Goal: Check status: Check status

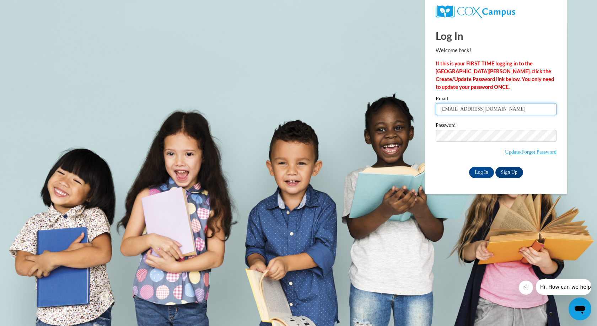
click at [487, 111] on input "[EMAIL_ADDRESS][DOMAIN_NAME]" at bounding box center [496, 109] width 121 height 12
paste input "[EMAIL_ADDRESS][PERSON_NAME][DOMAIN_NAME]"
type input "[EMAIL_ADDRESS][DOMAIN_NAME]:[DOMAIN_NAME][EMAIL_ADDRESS][PERSON_NAME][DOMAIN_N…"
click at [469, 167] on input "Log In" at bounding box center [481, 172] width 25 height 11
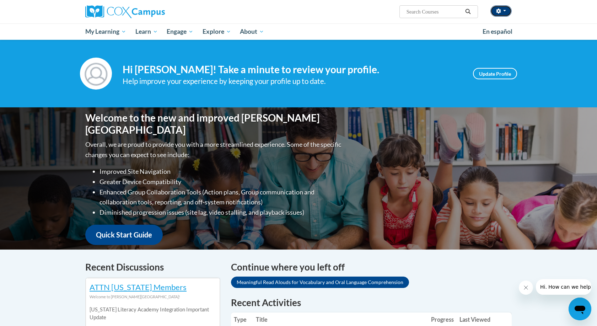
click at [506, 9] on button "button" at bounding box center [500, 10] width 21 height 11
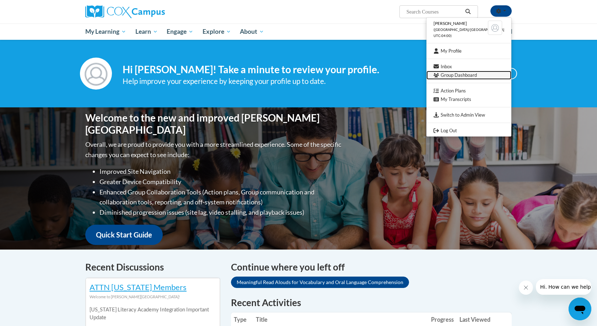
click at [464, 74] on link "Group Dashboard" at bounding box center [468, 75] width 85 height 9
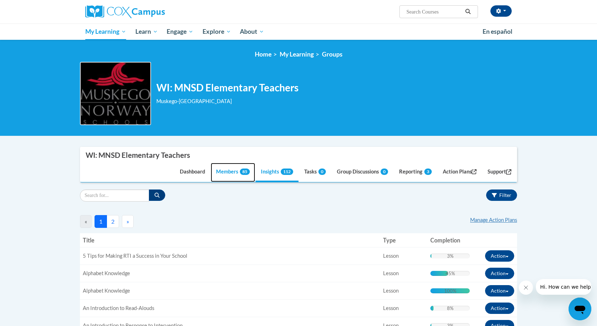
click at [217, 173] on link "Members 85" at bounding box center [233, 172] width 44 height 19
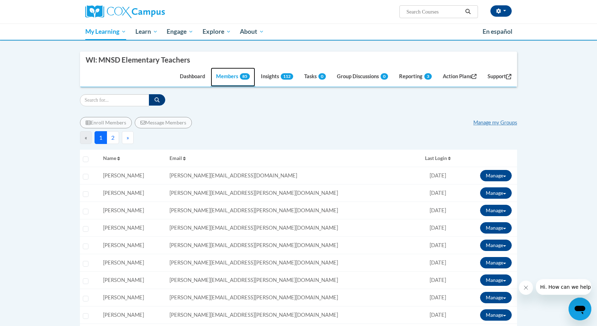
scroll to position [72, 0]
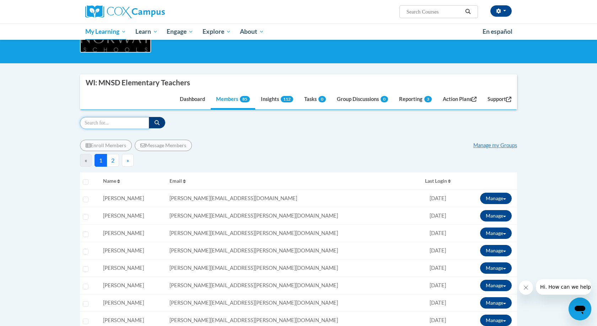
click at [93, 122] on input "Search" at bounding box center [114, 123] width 69 height 12
paste input "carrie.munzel@muskegonorway.org"
type input "carrie.munzel@muskegonorway.org"
click at [156, 124] on icon "button" at bounding box center [157, 122] width 5 height 5
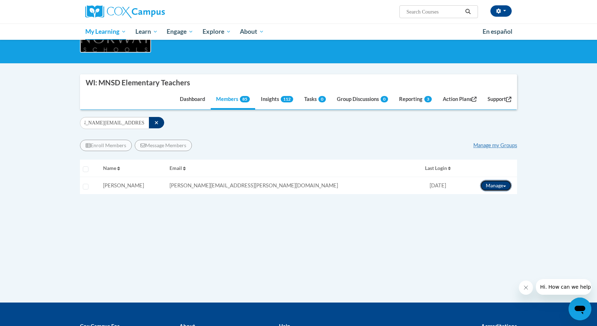
click at [500, 185] on button "Manage" at bounding box center [496, 185] width 32 height 11
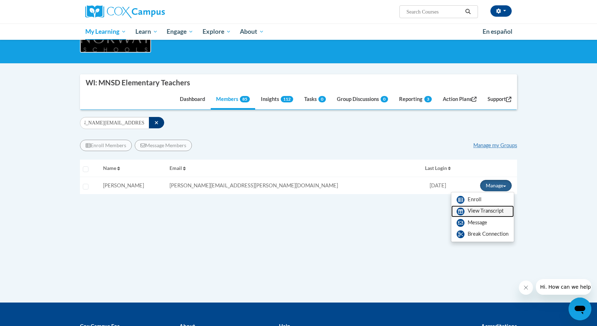
click at [486, 209] on link "View Transcript" at bounding box center [482, 210] width 63 height 11
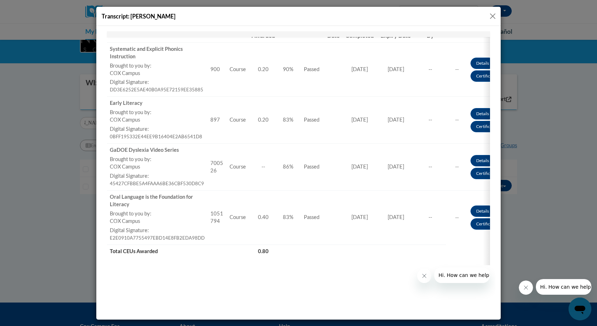
scroll to position [141, 0]
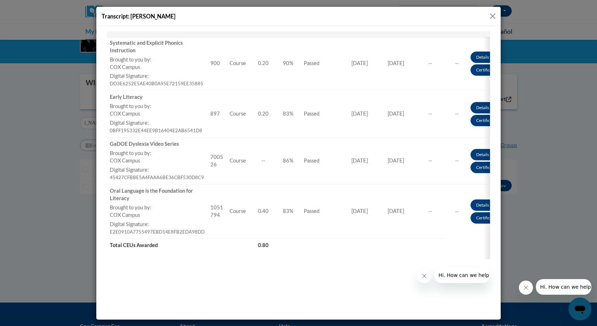
click at [494, 16] on button "Close" at bounding box center [492, 16] width 9 height 9
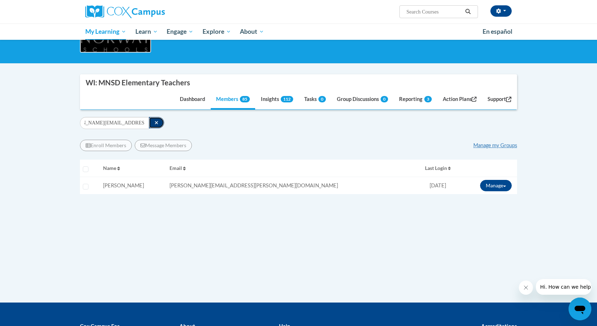
click at [157, 122] on button "button" at bounding box center [156, 122] width 15 height 11
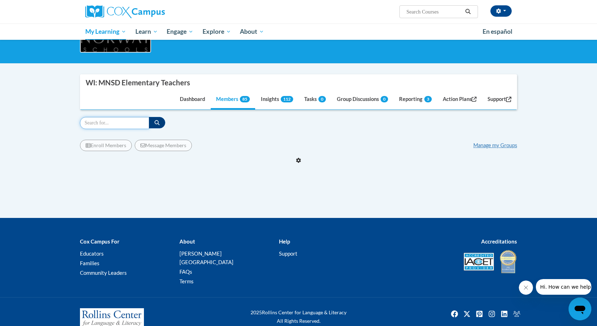
click at [104, 122] on input "Search" at bounding box center [114, 123] width 69 height 12
paste input "teresa.anderson@muskegonorway.org"
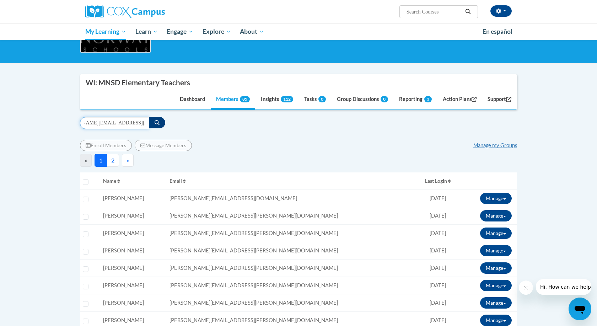
type input "teresa.anderson@muskegonorway.org"
click at [156, 123] on icon "button" at bounding box center [157, 122] width 5 height 5
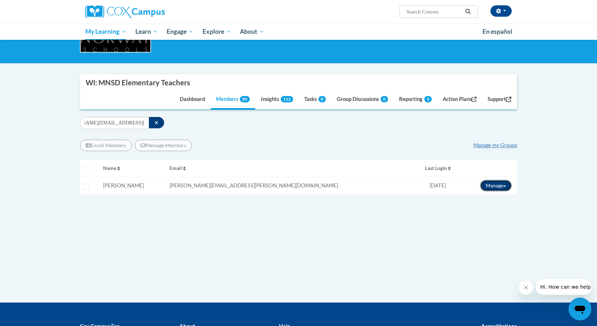
click at [499, 184] on button "Manage" at bounding box center [496, 185] width 32 height 11
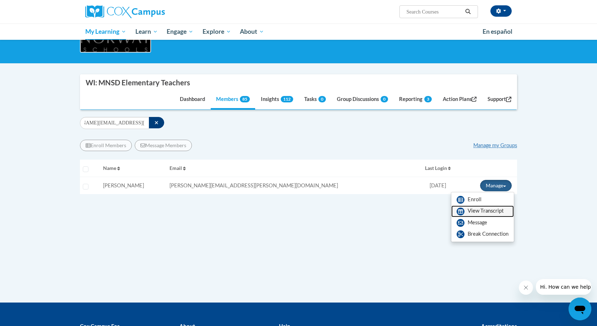
click at [479, 211] on link "View Transcript" at bounding box center [482, 210] width 63 height 11
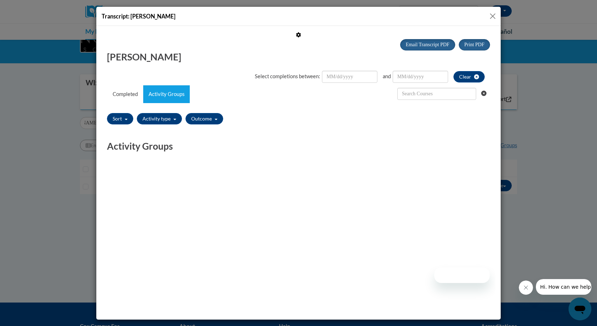
scroll to position [0, 0]
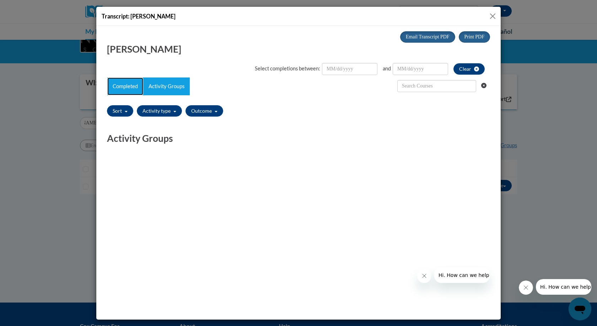
click at [127, 87] on link "Completed" at bounding box center [125, 86] width 36 height 18
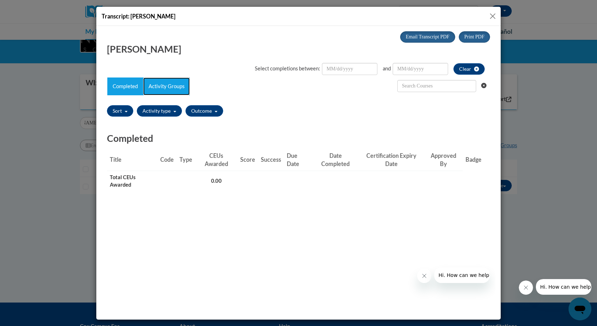
click at [165, 86] on link "Activity Groups" at bounding box center [166, 86] width 47 height 18
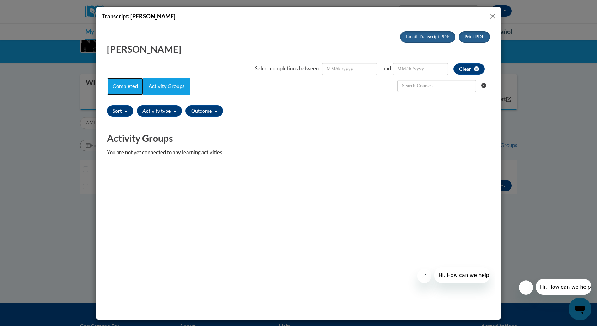
click at [129, 87] on link "Completed" at bounding box center [125, 86] width 36 height 18
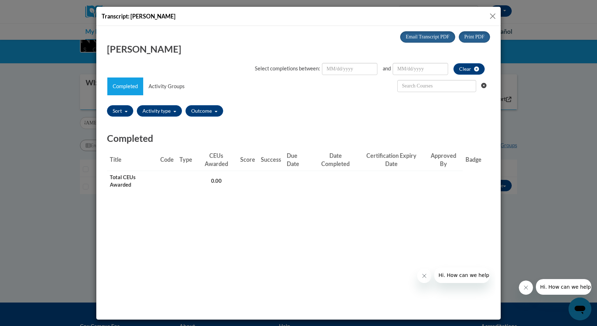
click at [491, 16] on button "Close" at bounding box center [492, 16] width 9 height 9
